Goal: Information Seeking & Learning: Learn about a topic

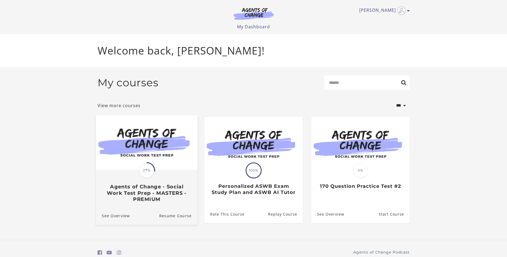
click at [154, 135] on img at bounding box center [147, 142] width 102 height 55
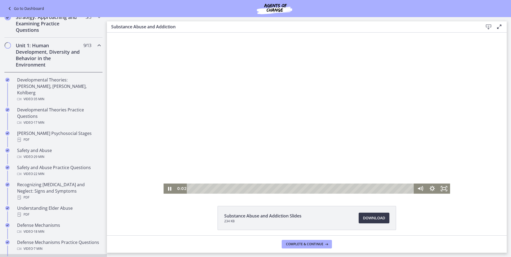
click at [259, 134] on div at bounding box center [307, 113] width 287 height 161
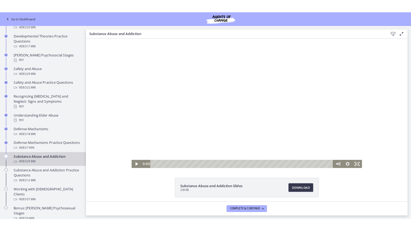
scroll to position [212, 0]
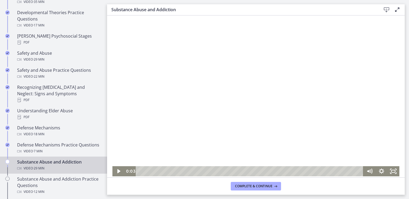
click at [329, 87] on div at bounding box center [255, 96] width 287 height 161
click at [390, 172] on icon "Fullscreen" at bounding box center [393, 172] width 12 height 10
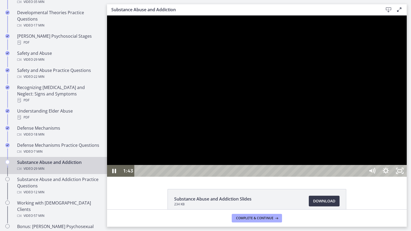
click at [406, 103] on div at bounding box center [256, 96] width 299 height 161
click at [379, 146] on div at bounding box center [256, 96] width 299 height 161
click at [400, 174] on div at bounding box center [256, 96] width 299 height 161
click at [351, 177] on div at bounding box center [256, 96] width 299 height 161
click at [298, 164] on div at bounding box center [256, 96] width 299 height 161
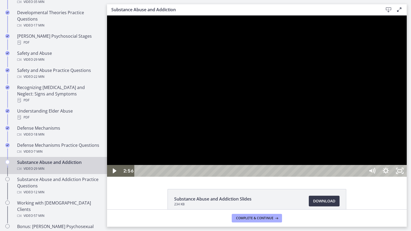
click at [406, 173] on div at bounding box center [256, 96] width 299 height 161
click at [406, 122] on div at bounding box center [256, 96] width 299 height 161
click at [406, 125] on div at bounding box center [256, 96] width 299 height 161
click at [406, 142] on div at bounding box center [256, 96] width 299 height 161
click at [406, 117] on div at bounding box center [256, 96] width 299 height 161
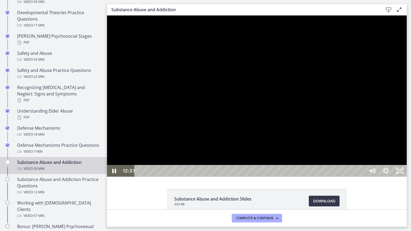
click at [338, 167] on div at bounding box center [256, 96] width 299 height 161
click at [261, 177] on div at bounding box center [256, 96] width 299 height 161
click at [372, 172] on div at bounding box center [256, 96] width 299 height 161
click at [328, 161] on div at bounding box center [256, 96] width 299 height 161
click at [406, 132] on div at bounding box center [256, 96] width 299 height 161
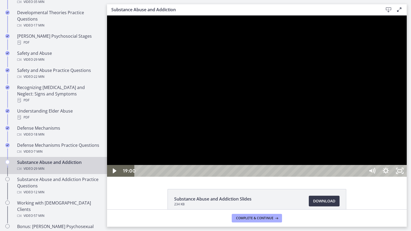
click at [403, 147] on div at bounding box center [256, 96] width 299 height 161
click at [313, 162] on div at bounding box center [256, 96] width 299 height 161
click at [350, 150] on div at bounding box center [256, 96] width 299 height 161
click at [349, 146] on div at bounding box center [256, 96] width 299 height 161
click at [406, 158] on div at bounding box center [256, 96] width 299 height 161
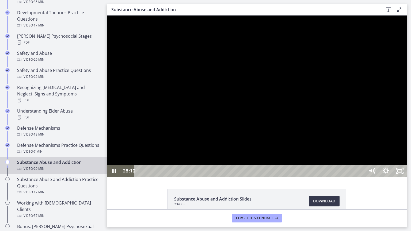
click at [406, 143] on div at bounding box center [256, 96] width 299 height 161
click at [406, 145] on div at bounding box center [256, 96] width 299 height 161
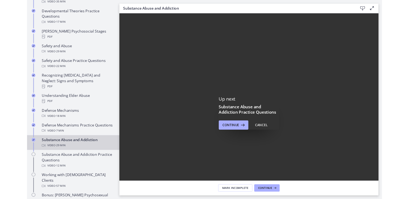
scroll to position [0, 0]
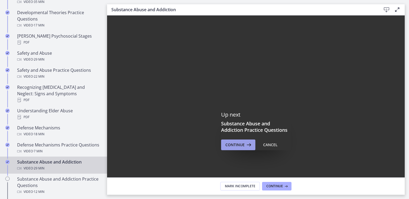
click at [241, 147] on span "Continue" at bounding box center [234, 145] width 19 height 6
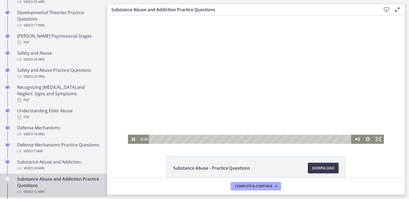
click at [245, 121] on div at bounding box center [256, 80] width 256 height 129
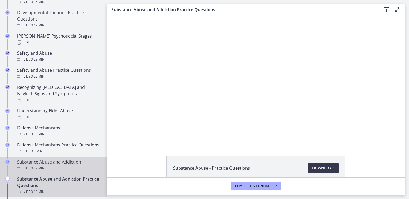
click at [33, 166] on span "· 29 min" at bounding box center [38, 169] width 11 height 6
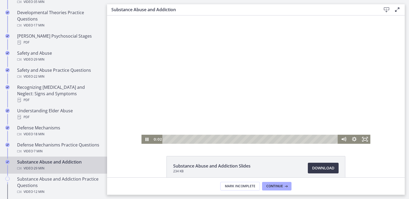
click at [267, 107] on div at bounding box center [255, 80] width 229 height 129
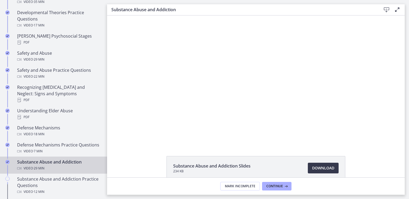
scroll to position [28, 0]
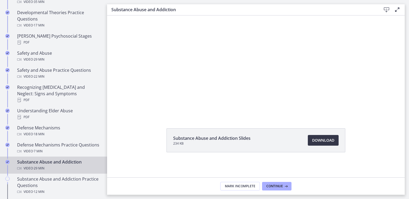
click at [318, 144] on span "Download Opens in a new window" at bounding box center [323, 140] width 22 height 6
click at [279, 187] on span "Continue" at bounding box center [274, 187] width 17 height 4
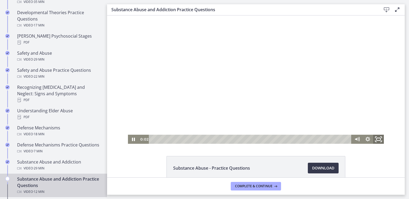
click at [376, 139] on icon "Fullscreen" at bounding box center [378, 139] width 13 height 11
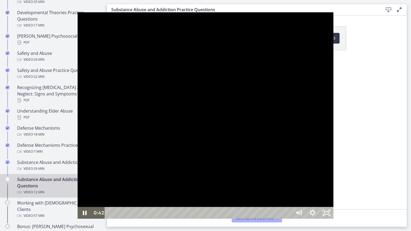
click at [297, 135] on div at bounding box center [206, 115] width 256 height 207
click at [233, 131] on div at bounding box center [206, 115] width 256 height 207
click at [242, 146] on div at bounding box center [206, 115] width 256 height 207
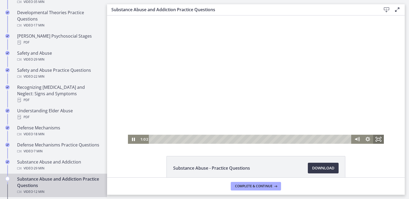
click at [376, 143] on icon "Fullscreen" at bounding box center [378, 139] width 11 height 9
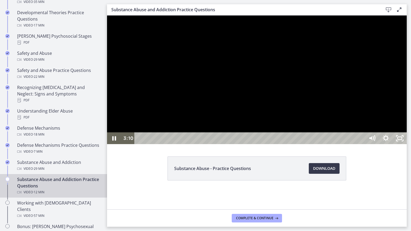
click at [399, 144] on div at bounding box center [256, 80] width 299 height 129
click at [302, 144] on div at bounding box center [256, 80] width 299 height 129
drag, startPoint x: 353, startPoint y: 144, endPoint x: 359, endPoint y: 146, distance: 6.6
click at [353, 144] on div at bounding box center [256, 80] width 299 height 129
click at [385, 144] on div at bounding box center [256, 80] width 299 height 129
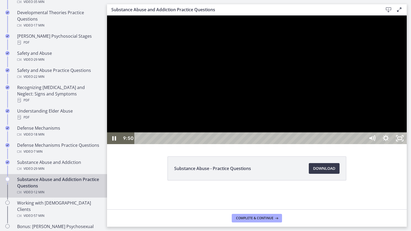
click at [406, 144] on div at bounding box center [256, 80] width 299 height 129
click at [399, 144] on div at bounding box center [256, 80] width 299 height 129
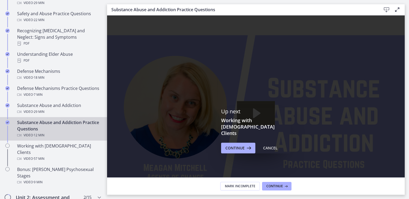
scroll to position [265, 0]
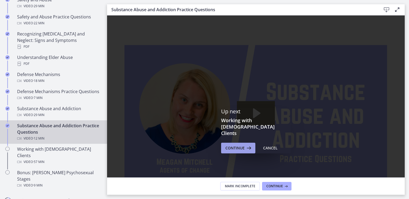
click at [232, 145] on span "Continue" at bounding box center [234, 148] width 19 height 6
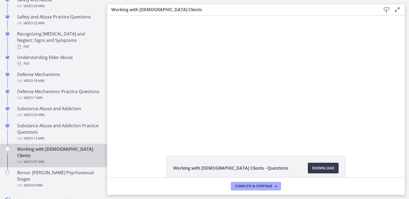
click at [260, 102] on div at bounding box center [255, 80] width 249 height 129
